Goal: Information Seeking & Learning: Learn about a topic

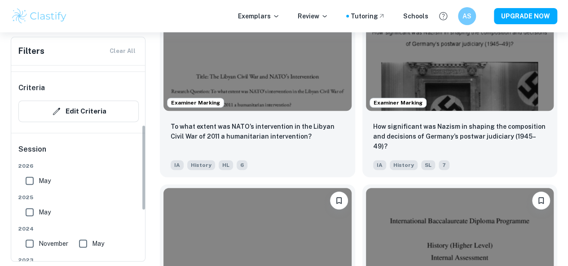
scroll to position [135, 0]
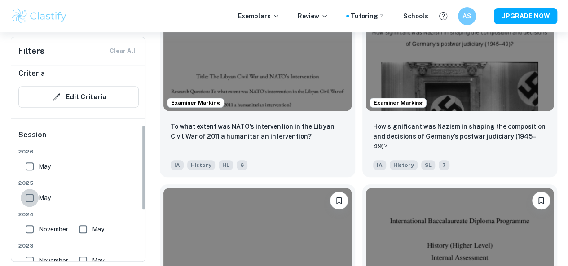
click at [30, 194] on input "May" at bounding box center [30, 198] width 18 height 18
checkbox input "true"
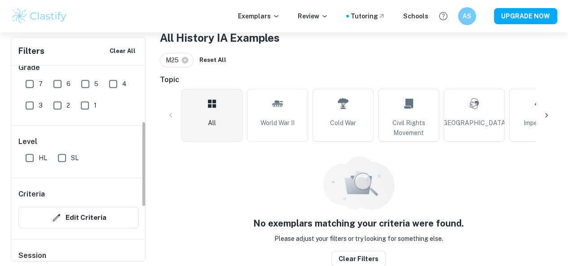
scroll to position [0, 0]
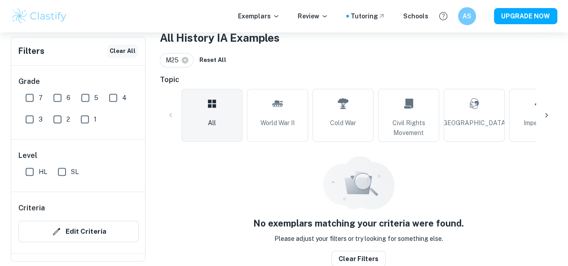
click at [128, 53] on button "Clear All" at bounding box center [122, 50] width 31 height 13
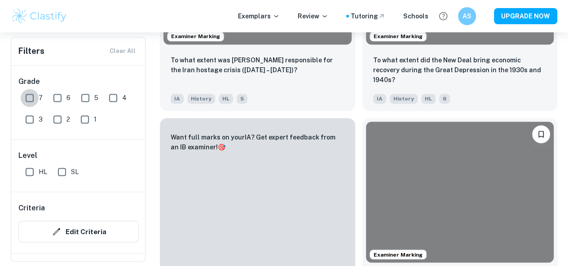
click at [31, 99] on input "7" at bounding box center [30, 98] width 18 height 18
checkbox input "true"
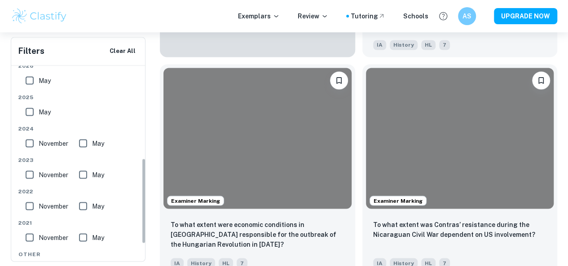
scroll to position [225, 0]
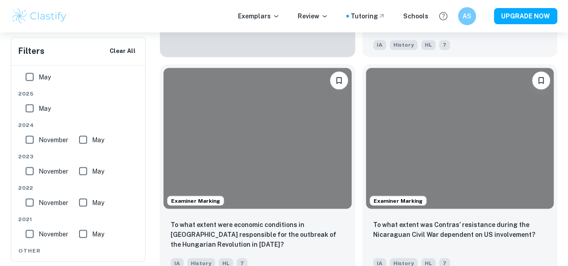
click at [32, 109] on input "May" at bounding box center [30, 108] width 18 height 18
checkbox input "true"
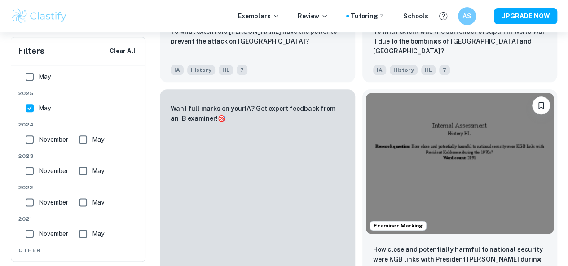
scroll to position [468, 0]
